Goal: Information Seeking & Learning: Learn about a topic

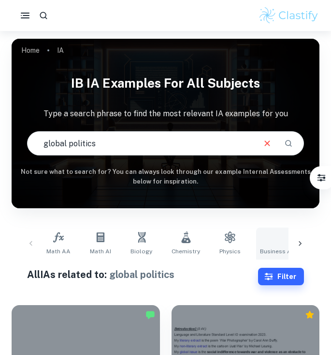
checkbox input "true"
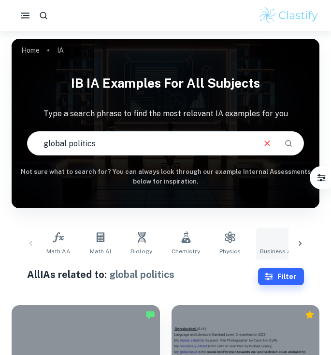
click at [275, 243] on link "Business and Management" at bounding box center [298, 243] width 85 height 32
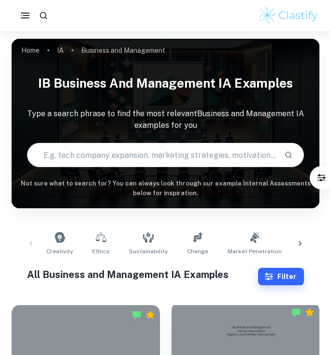
scroll to position [283, 0]
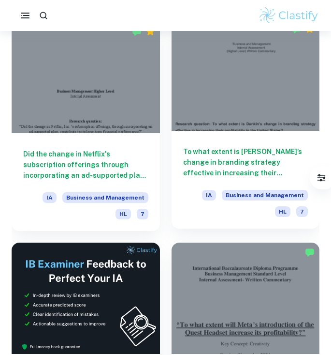
click at [231, 150] on h6 "To what extent is [PERSON_NAME]’s change in branding strategy effective in incr…" at bounding box center [245, 162] width 125 height 32
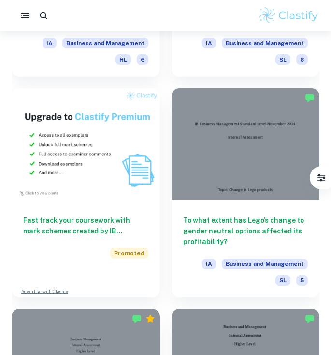
scroll to position [897, 0]
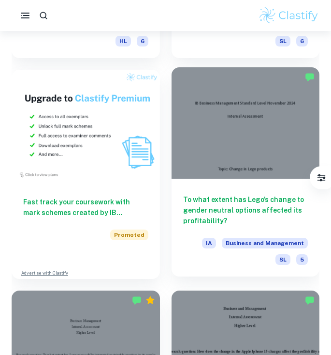
click at [227, 205] on h6 "To what extent has Lego’s change to gender neutral options affected its profita…" at bounding box center [245, 210] width 125 height 32
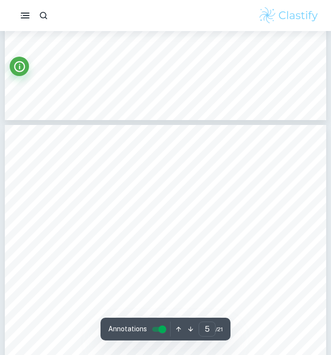
scroll to position [1860, 0]
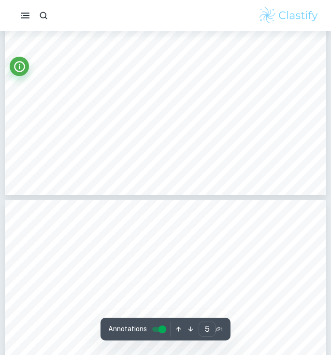
type input "4"
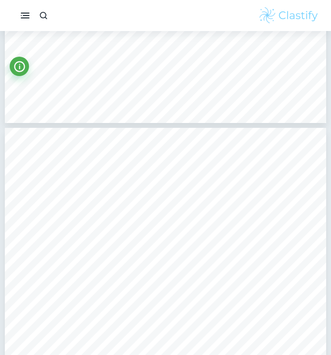
scroll to position [1397, 0]
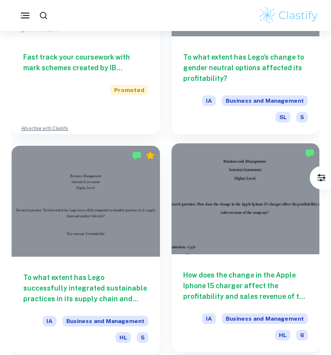
scroll to position [1124, 0]
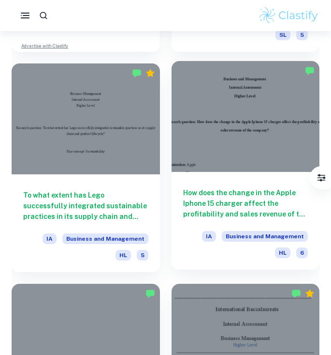
click at [229, 201] on h6 "How does the change in the Apple Iphone 15 charger affect the profitability and…" at bounding box center [245, 203] width 125 height 32
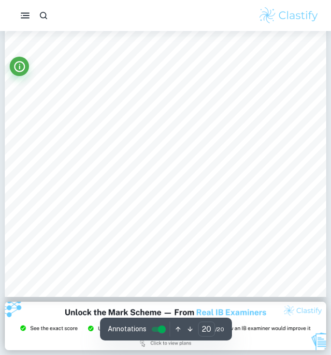
scroll to position [9132, 0]
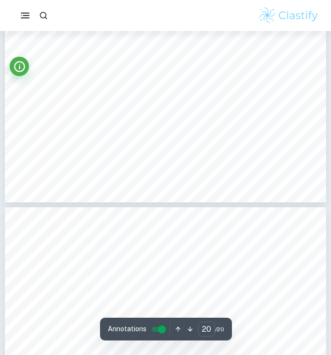
type input "19"
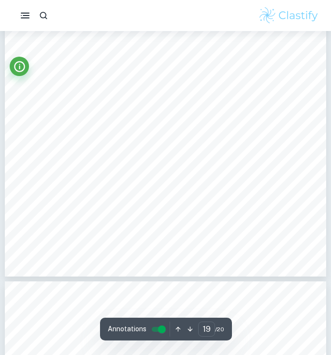
scroll to position [8633, 0]
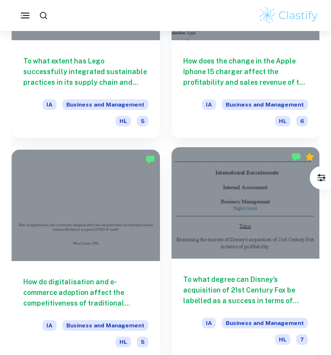
scroll to position [1308, 0]
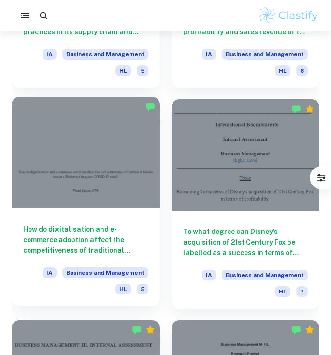
click at [120, 252] on h6 "How do digitalisation and e-commerce adoption affect the competitiveness of tra…" at bounding box center [85, 239] width 125 height 32
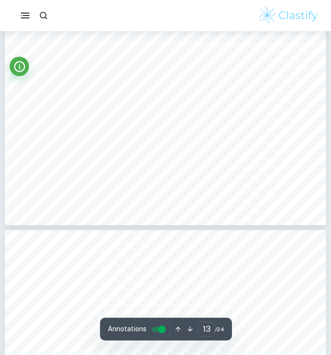
scroll to position [5169, 0]
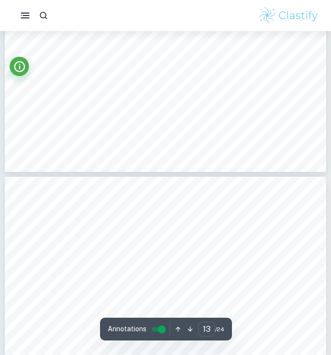
type input "14"
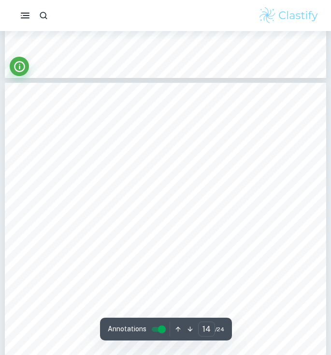
scroll to position [5660, 0]
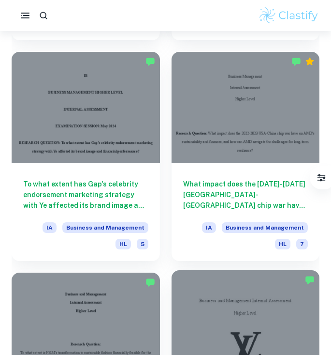
scroll to position [1794, 0]
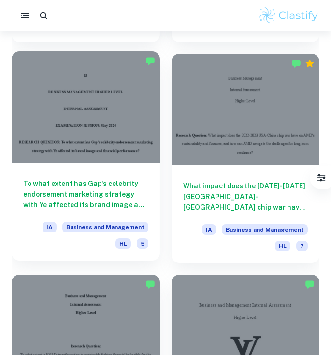
click at [104, 184] on h6 "To what extent has Gap's celebrity endorsement marketing strategy with Ye affec…" at bounding box center [85, 194] width 125 height 32
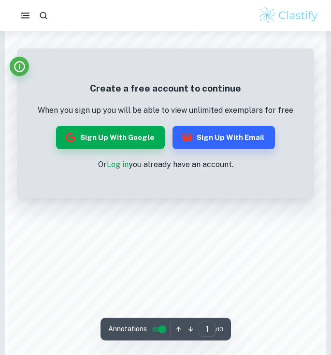
scroll to position [445, 0]
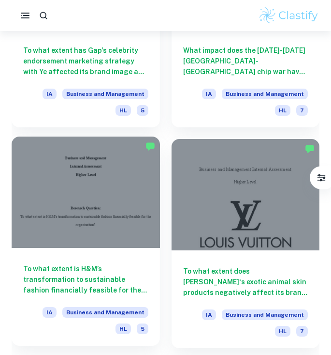
scroll to position [1965, 0]
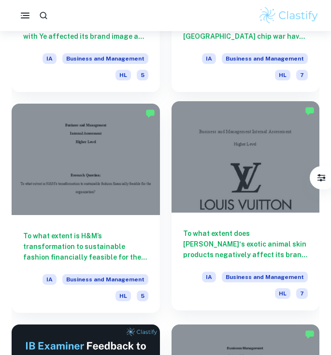
click at [258, 248] on h6 "To what extent does [PERSON_NAME]‘s exotic animal skin products negatively affe…" at bounding box center [245, 244] width 125 height 32
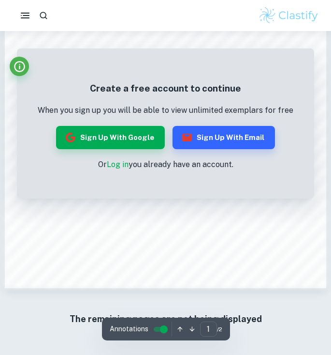
scroll to position [590, 0]
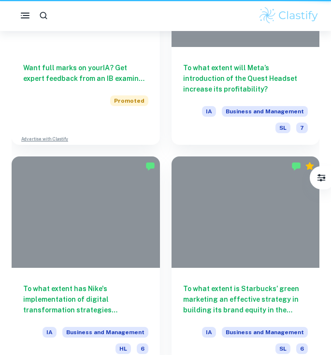
scroll to position [1965, 0]
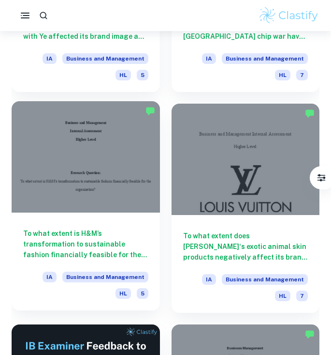
click at [117, 246] on h6 "To what extent is H&M’s transformation to sustainable fashion financially feasi…" at bounding box center [85, 244] width 125 height 32
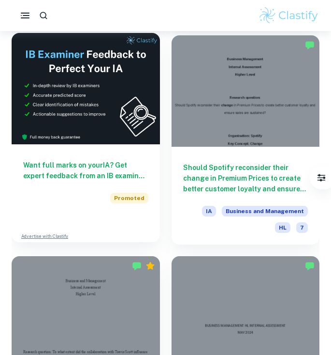
scroll to position [2271, 0]
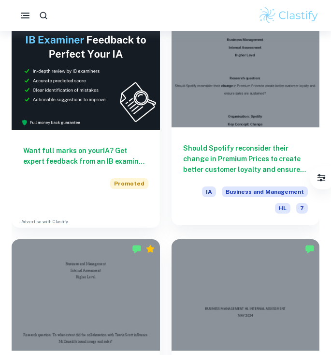
click at [254, 168] on h6 "Should Spotify reconsider their change in Premium Prices to create better custo…" at bounding box center [245, 159] width 125 height 32
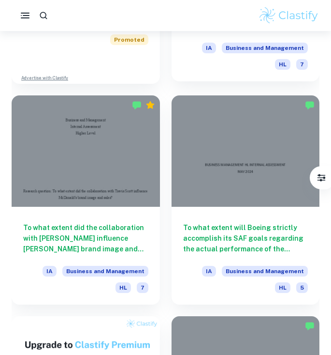
scroll to position [2415, 0]
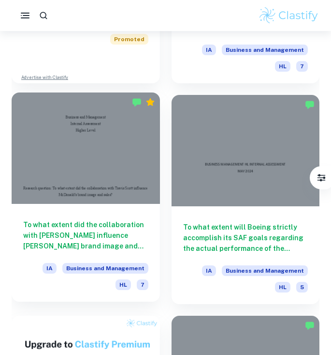
click at [101, 235] on h6 "To what extent did the collaboration with [PERSON_NAME] influence [PERSON_NAME]…" at bounding box center [85, 235] width 125 height 32
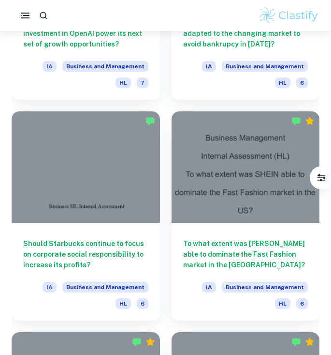
scroll to position [3061, 0]
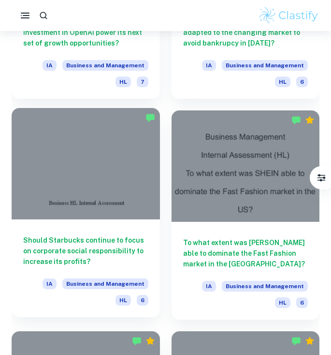
click at [90, 250] on h6 "Should Starbucks continue to focus on corporate social responsibility to increa…" at bounding box center [85, 251] width 125 height 32
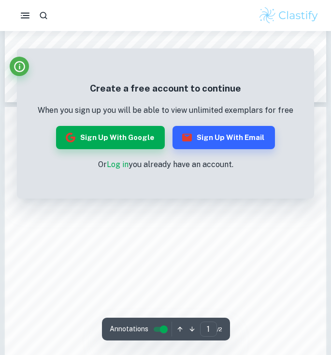
scroll to position [398, 0]
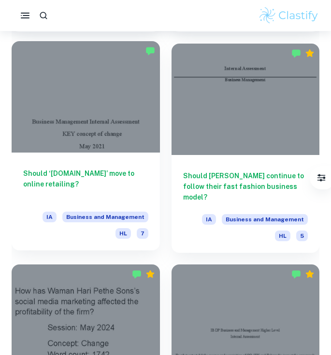
scroll to position [3571, 0]
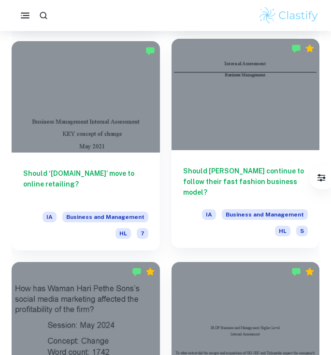
click at [197, 177] on h6 "Should [PERSON_NAME] continue to follow their fast fashion business model?" at bounding box center [245, 181] width 125 height 32
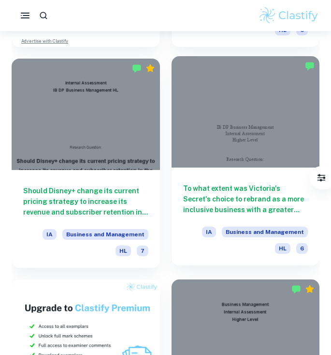
scroll to position [4217, 0]
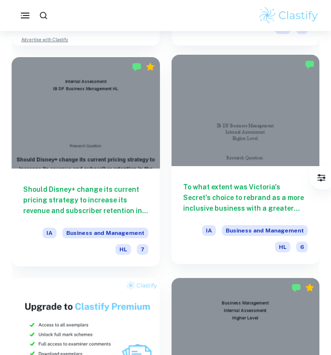
click at [204, 192] on h6 "To what extent was Victoria's Secret's choice to rebrand as a more inclusive bu…" at bounding box center [245, 197] width 125 height 32
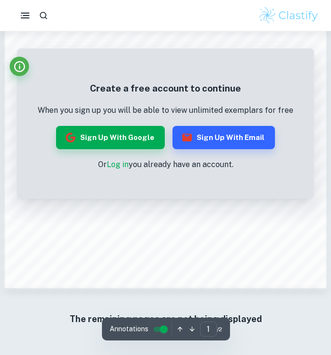
scroll to position [590, 0]
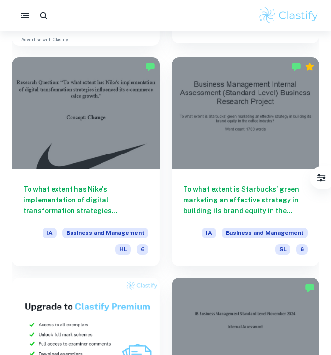
scroll to position [681, 0]
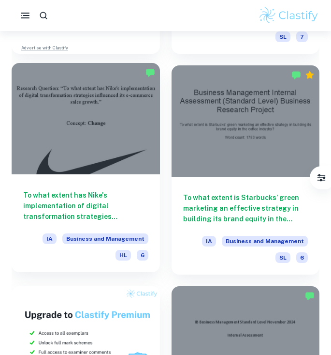
click at [109, 206] on h6 "To what extent has Nike's implementation of digital transformation strategies i…" at bounding box center [85, 206] width 125 height 32
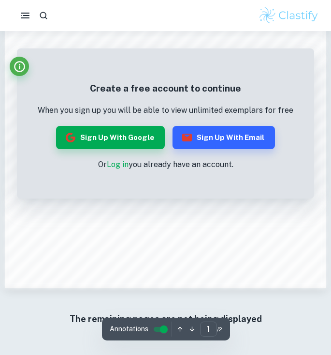
scroll to position [593, 0]
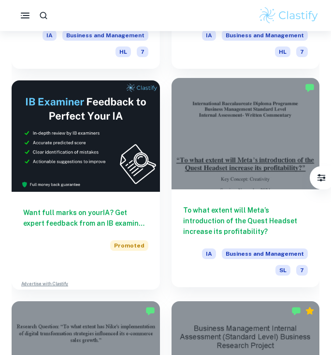
scroll to position [446, 0]
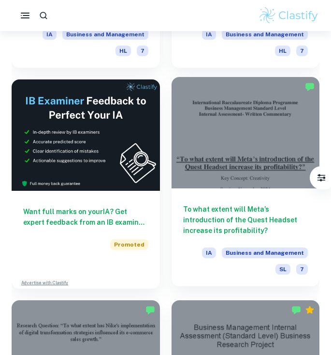
click at [214, 218] on h6 "To what extent will Meta’s introduction of the Quest Headset increase its profi…" at bounding box center [245, 220] width 125 height 32
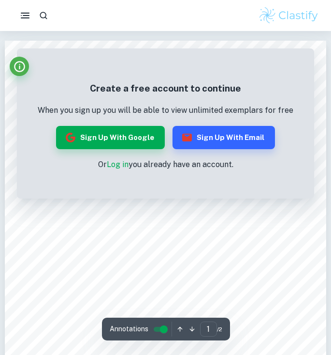
scroll to position [0, 0]
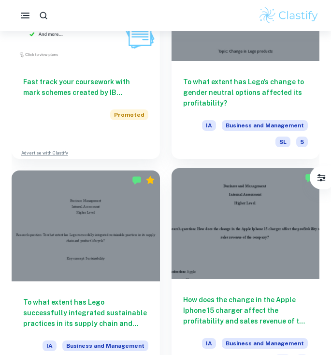
scroll to position [1017, 0]
